Goal: Information Seeking & Learning: Learn about a topic

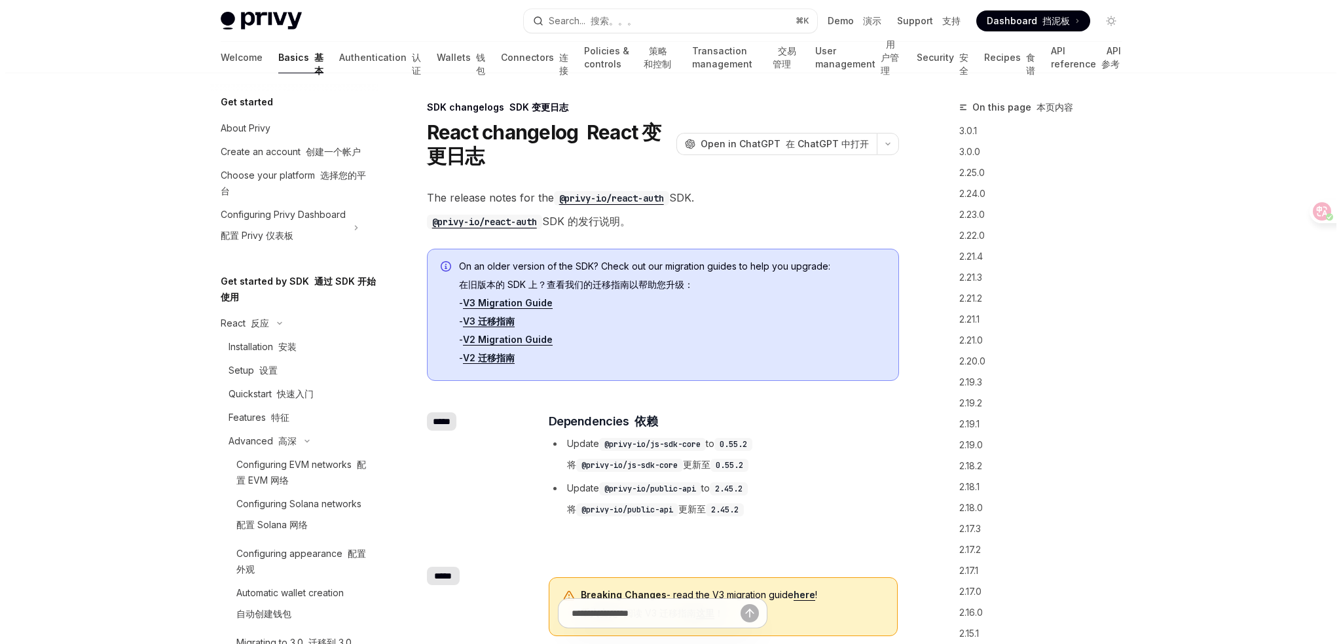
scroll to position [265, 0]
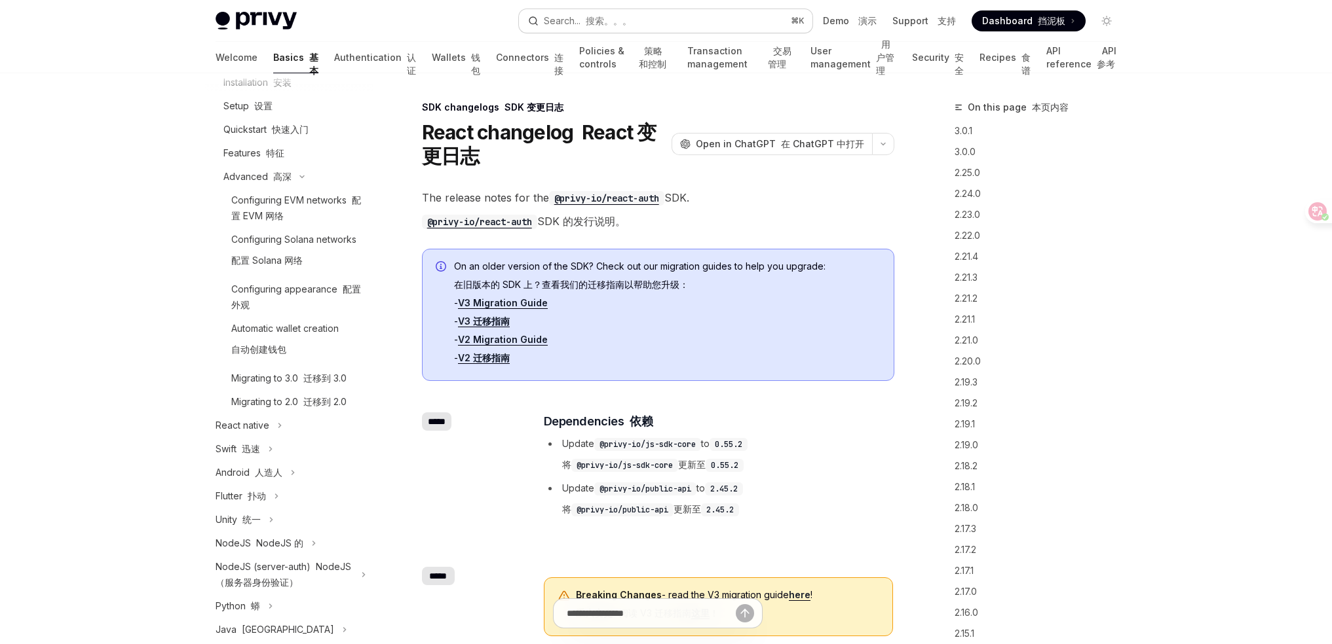
click at [654, 26] on button "Search... 搜索。。。 ⌘ K" at bounding box center [665, 21] width 293 height 24
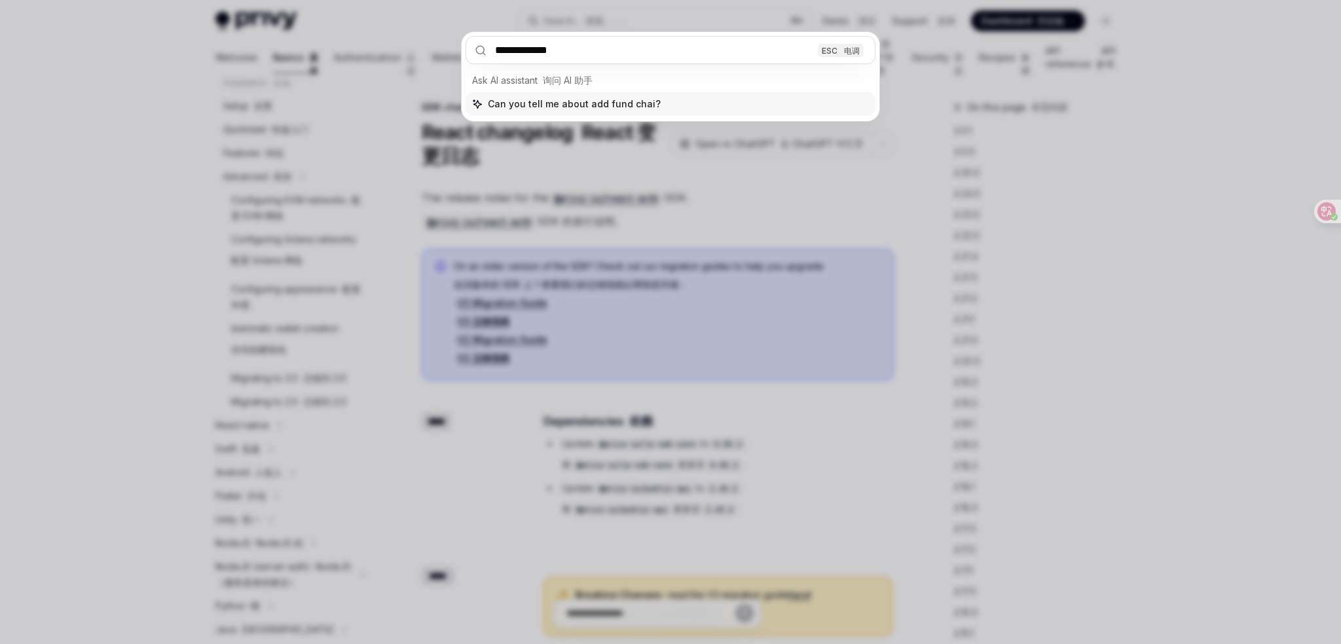
type input "**********"
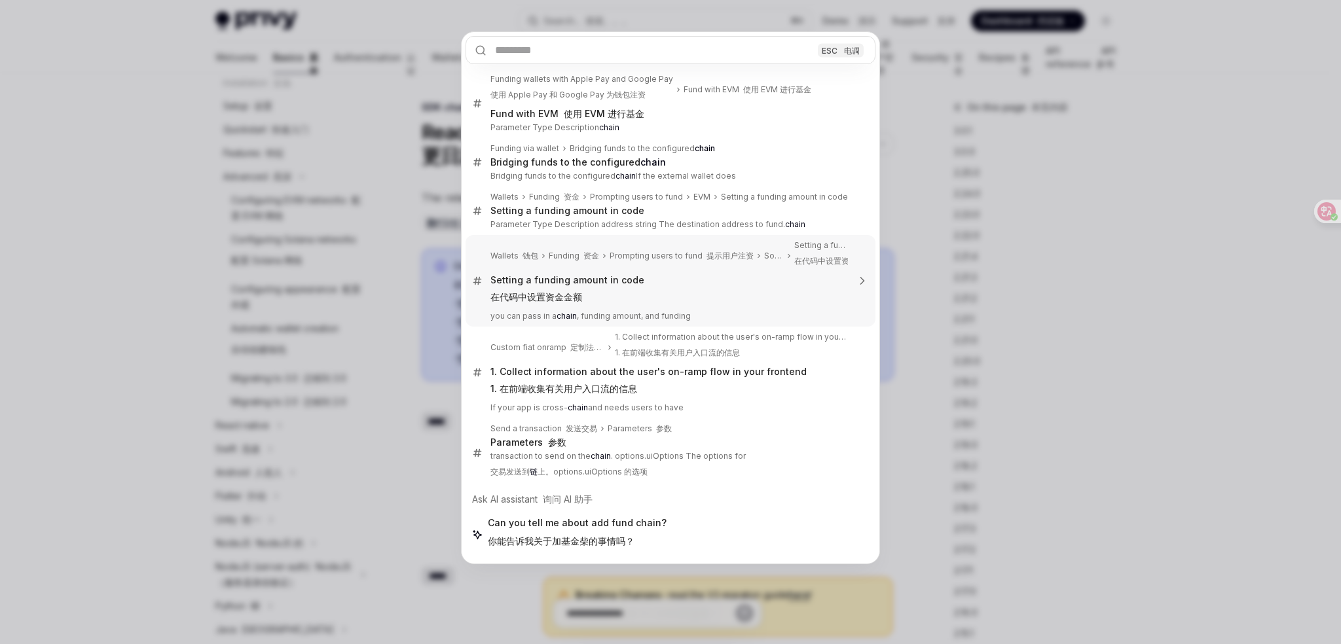
type textarea "*"
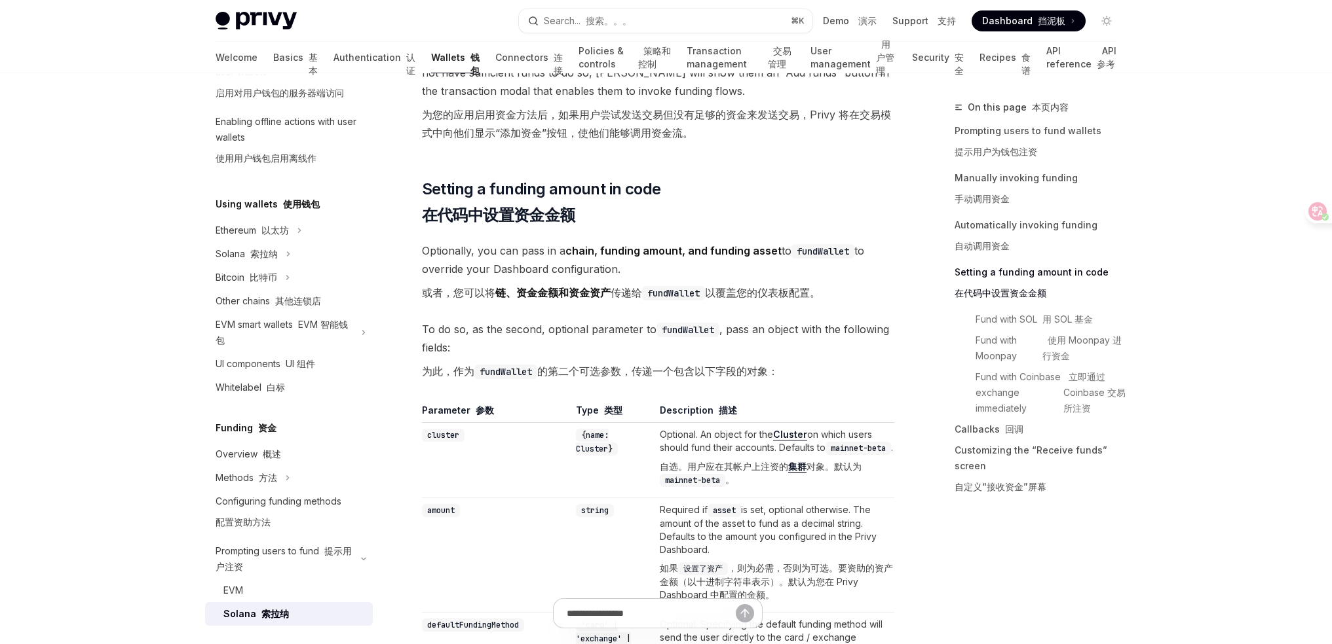
scroll to position [1369, 0]
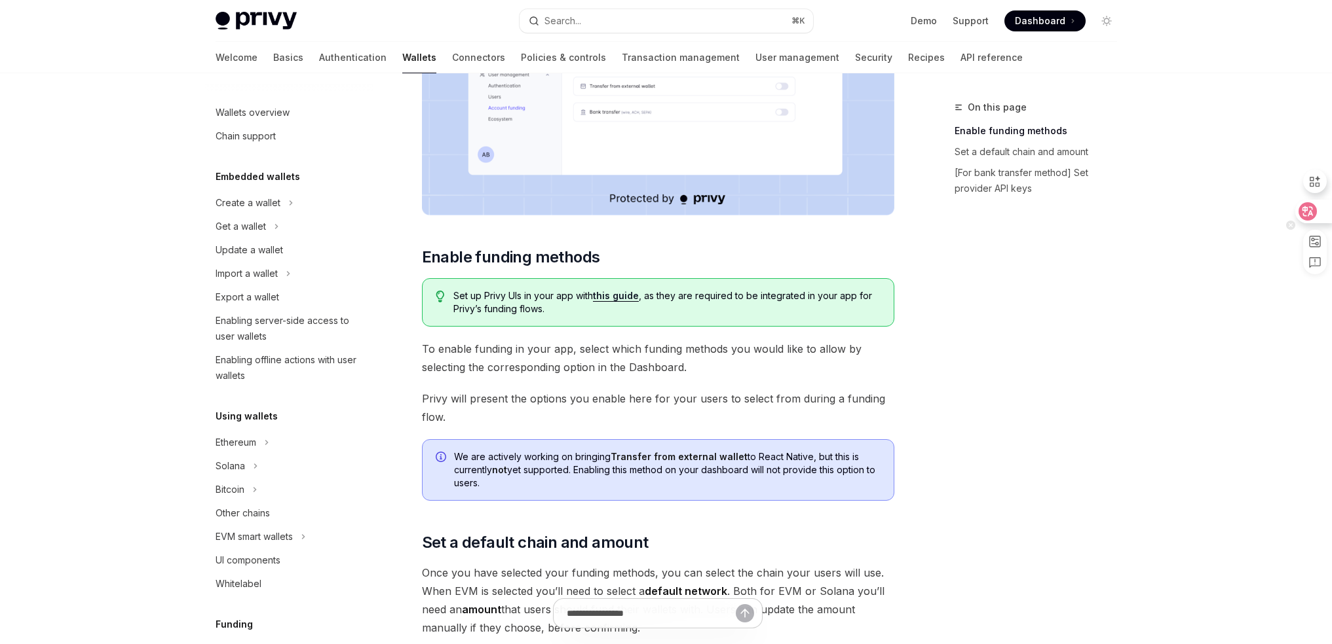
scroll to position [339, 0]
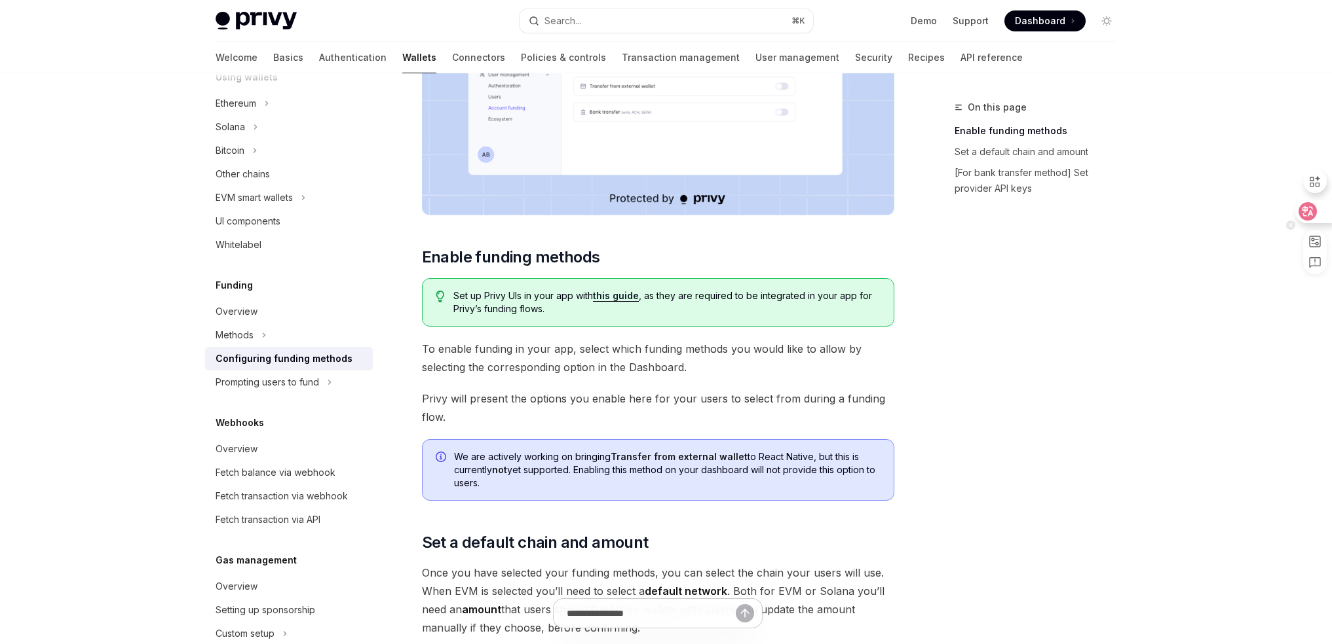
click at [1306, 204] on icon at bounding box center [1307, 211] width 18 height 18
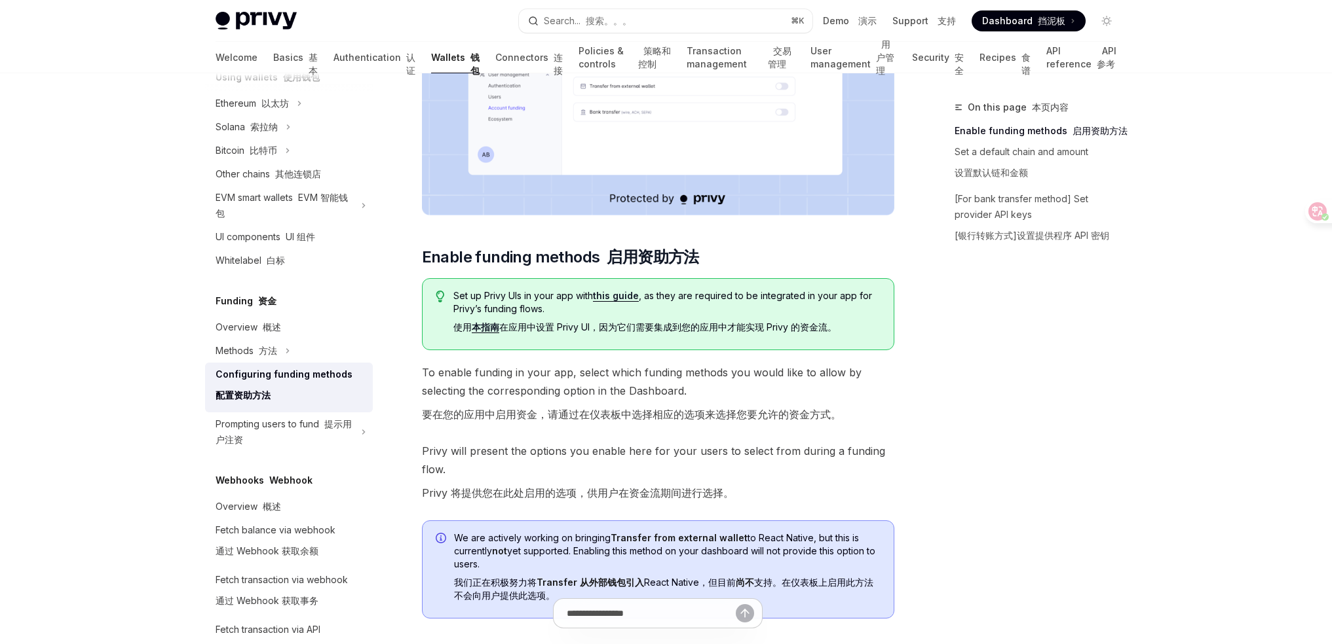
type textarea "*"
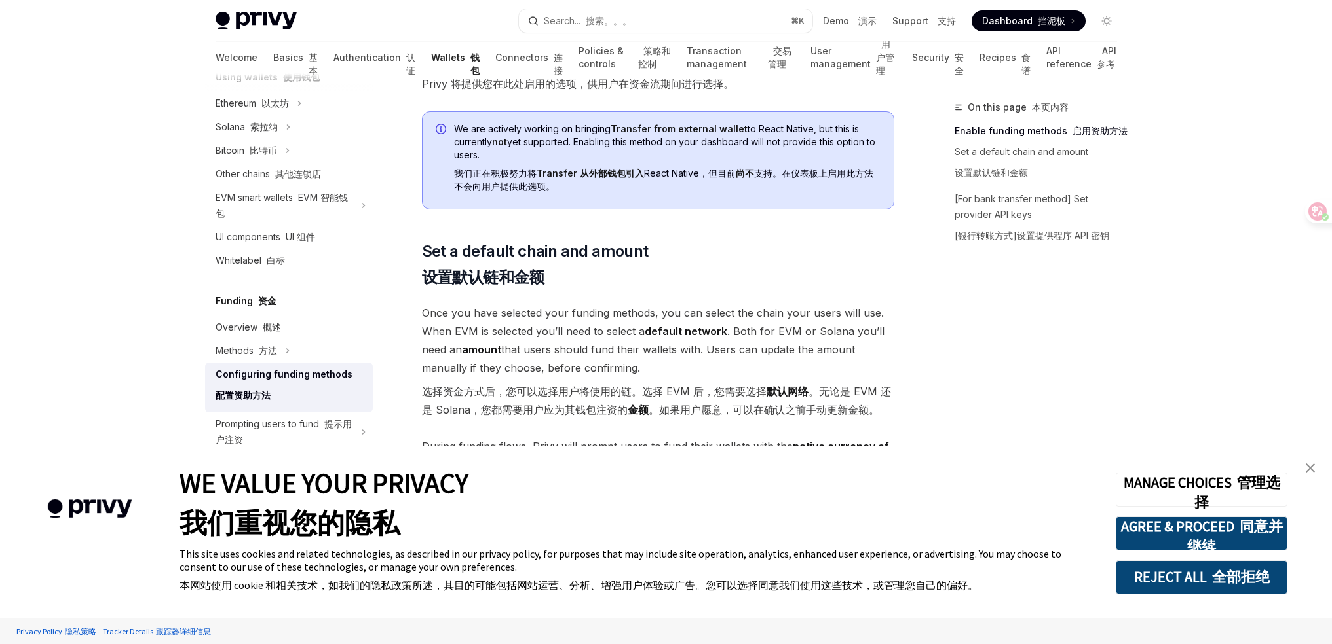
scroll to position [943, 0]
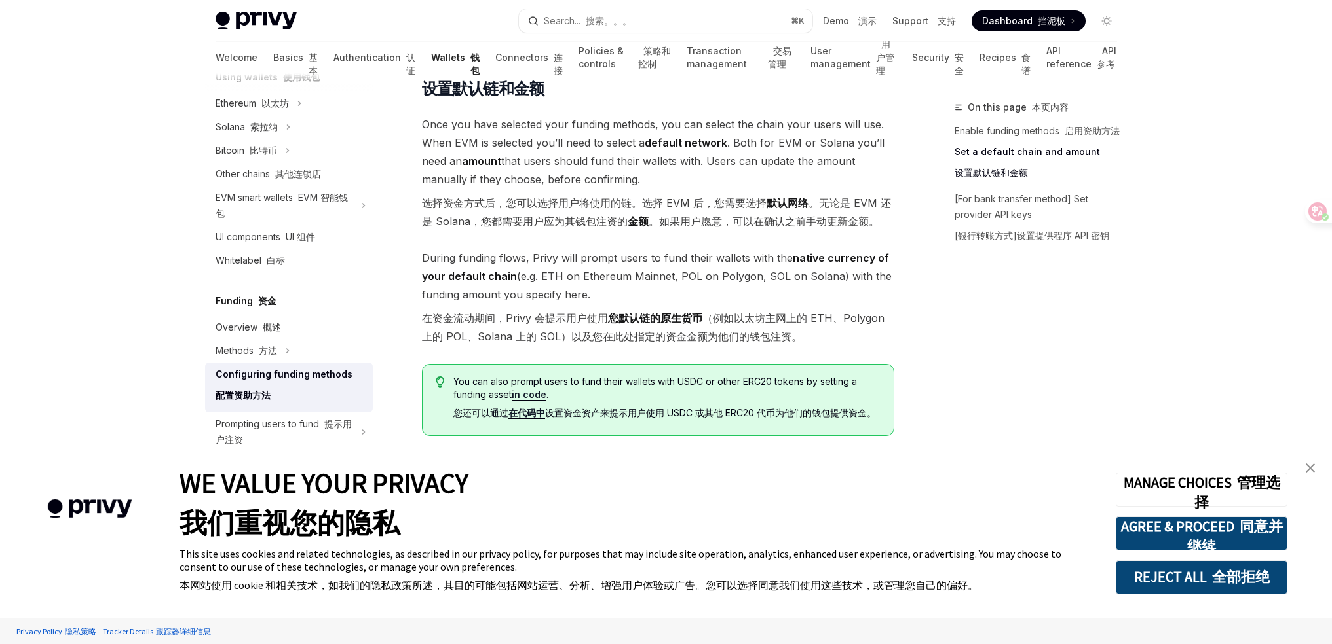
drag, startPoint x: 561, startPoint y: 230, endPoint x: 873, endPoint y: 293, distance: 318.8
click at [873, 293] on div "To enable various funding flows for your users, visit the and select your app f…" at bounding box center [658, 137] width 472 height 1829
click at [874, 294] on span "During funding flows, Privy will prompt users to fund their wallets with the na…" at bounding box center [658, 300] width 472 height 102
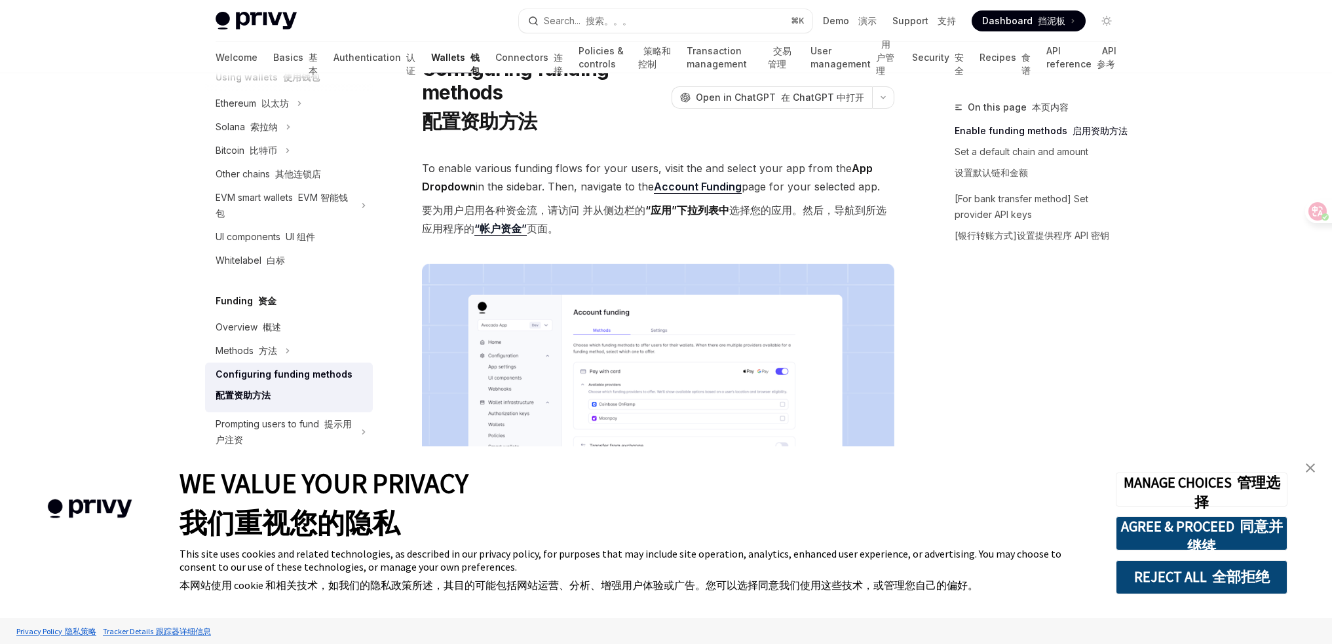
scroll to position [0, 0]
